Goal: Task Accomplishment & Management: Manage account settings

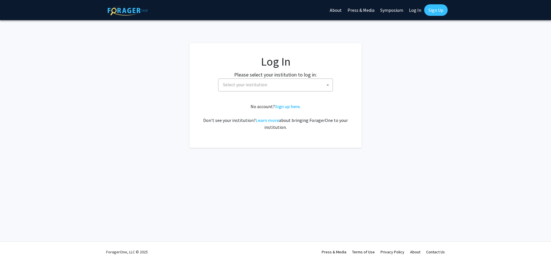
select select
click at [240, 86] on span "Select your institution" at bounding box center [245, 85] width 44 height 6
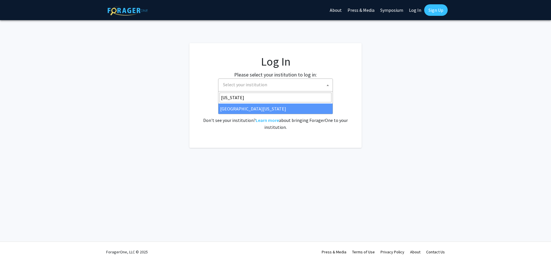
type input "[US_STATE]"
select select "13"
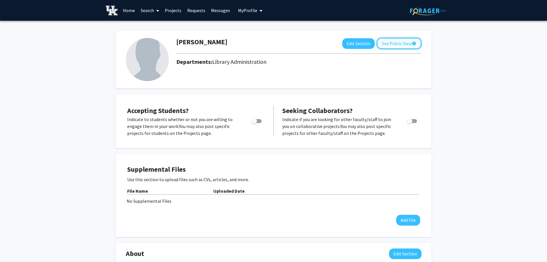
click at [395, 43] on button "See Public View help" at bounding box center [399, 43] width 44 height 11
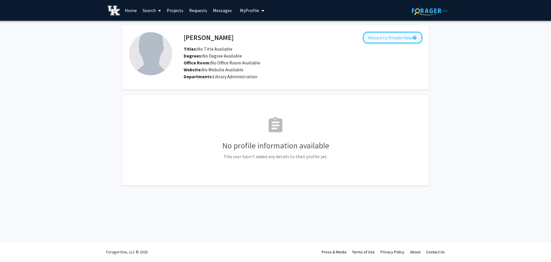
click at [391, 38] on button "Return to Private View help" at bounding box center [393, 37] width 59 height 11
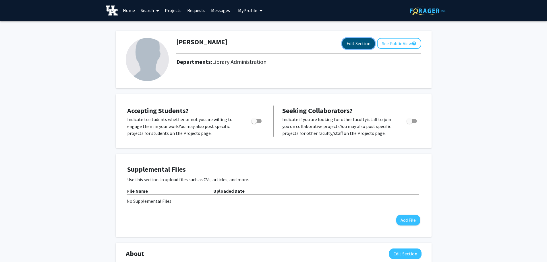
click at [363, 38] on button "Edit Section" at bounding box center [358, 43] width 32 height 11
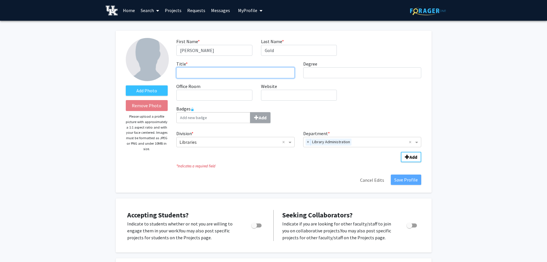
click at [223, 76] on input "Title * required" at bounding box center [235, 72] width 118 height 11
type input "STEM Librarian (liaison to Engineering and Earth and Environmental Sciences)"
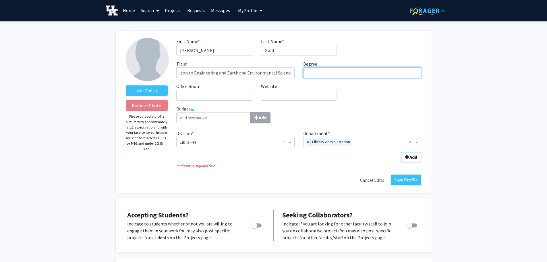
scroll to position [0, 0]
click at [311, 73] on input "Degree required" at bounding box center [362, 72] width 118 height 11
type input "MLIS, MEd"
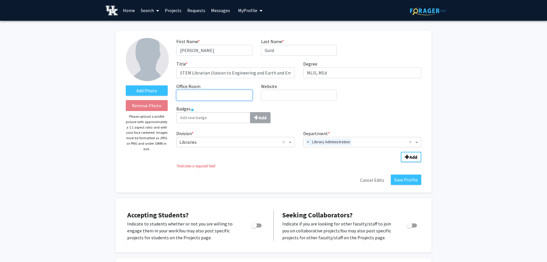
click at [218, 93] on input "Office Room required" at bounding box center [214, 95] width 76 height 11
type input "w"
type input "[PERSON_NAME] Library"
click at [289, 98] on input "Website required" at bounding box center [299, 95] width 76 height 11
paste input "[URL][DOMAIN_NAME][PERSON_NAME]"
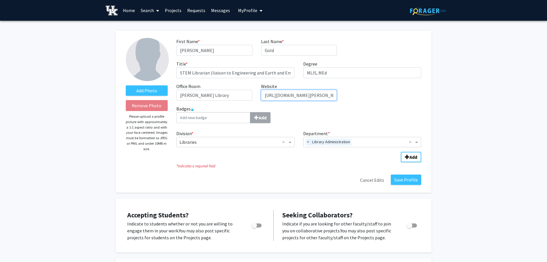
scroll to position [0, 17]
click at [306, 144] on span "×" at bounding box center [308, 141] width 5 height 7
type input "[URL][DOMAIN_NAME][PERSON_NAME]"
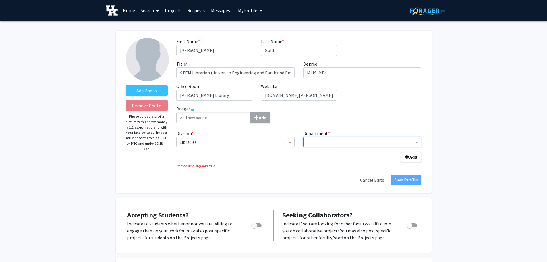
scroll to position [0, 0]
click at [416, 140] on span "Department" at bounding box center [417, 141] width 7 height 7
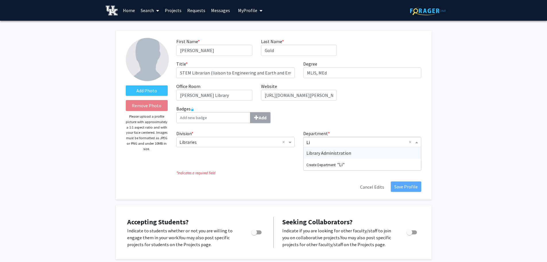
type input "L"
type input "STEM Librarians"
click at [364, 176] on fg-title-edit "First Name * required [PERSON_NAME] Last Name * required Gold Title * required …" at bounding box center [298, 115] width 245 height 154
click at [327, 142] on input "Department" at bounding box center [360, 142] width 108 height 7
type input "s"
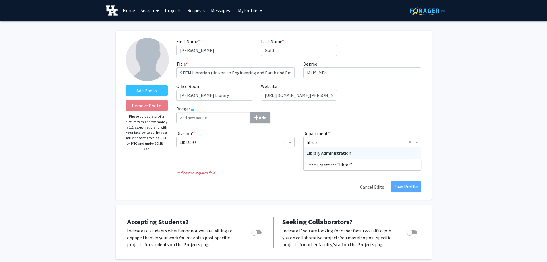
type input "library"
click at [340, 151] on span "Library Administration" at bounding box center [328, 153] width 45 height 6
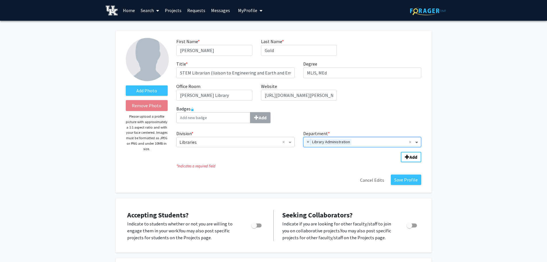
click at [417, 141] on span "Department" at bounding box center [417, 141] width 7 height 7
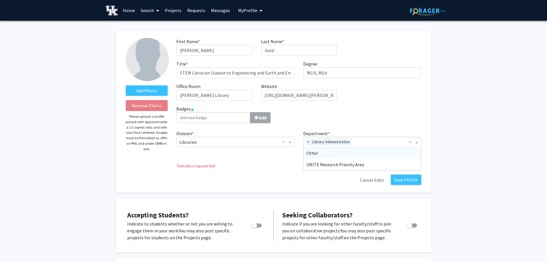
click at [358, 151] on div "Other" at bounding box center [362, 152] width 118 height 11
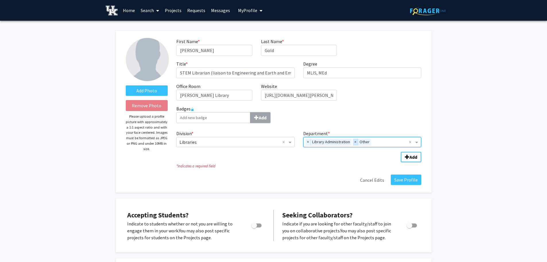
click at [355, 143] on span "×" at bounding box center [355, 141] width 5 height 7
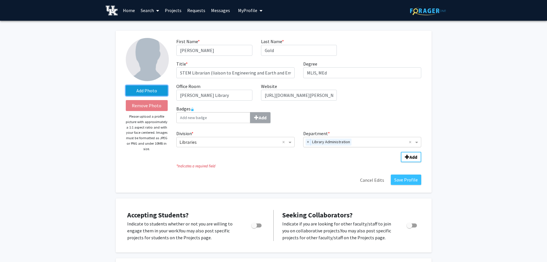
click at [138, 92] on label "Add Photo" at bounding box center [147, 90] width 42 height 10
click at [0, 0] on input "Add Photo" at bounding box center [0, 0] width 0 height 0
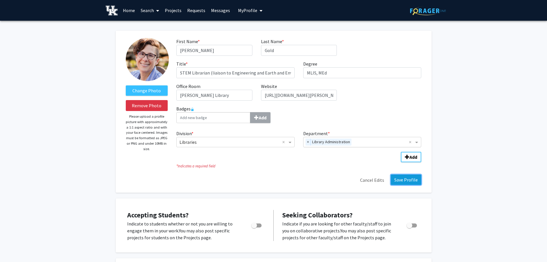
click at [406, 180] on button "Save Profile" at bounding box center [406, 179] width 30 height 10
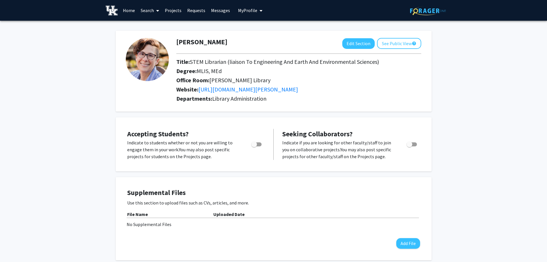
click at [149, 9] on link "Search" at bounding box center [150, 10] width 24 height 20
click at [173, 5] on link "Projects" at bounding box center [173, 10] width 22 height 20
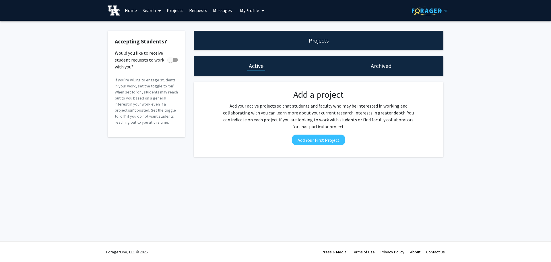
click at [156, 10] on span at bounding box center [158, 11] width 5 height 20
click at [153, 28] on span "Faculty/Staff" at bounding box center [161, 26] width 42 height 11
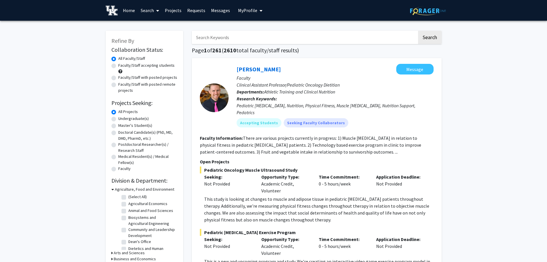
click at [210, 37] on input "Search Keywords" at bounding box center [304, 37] width 225 height 13
type input "engineering"
click at [418, 31] on button "Search" at bounding box center [430, 37] width 24 height 13
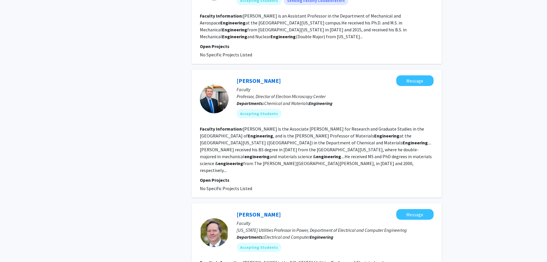
scroll to position [948, 0]
